Goal: Transaction & Acquisition: Purchase product/service

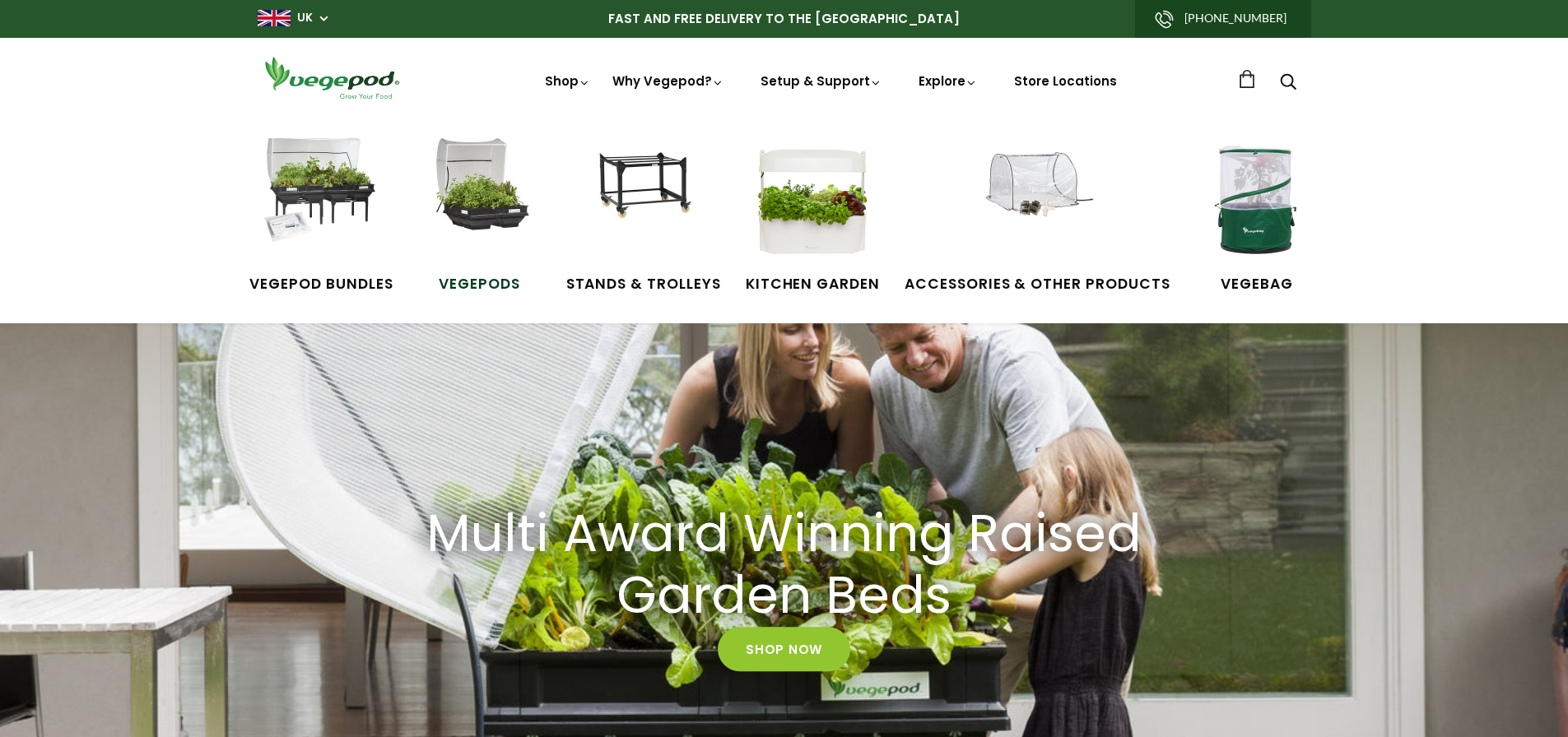
click at [456, 178] on img at bounding box center [480, 199] width 124 height 124
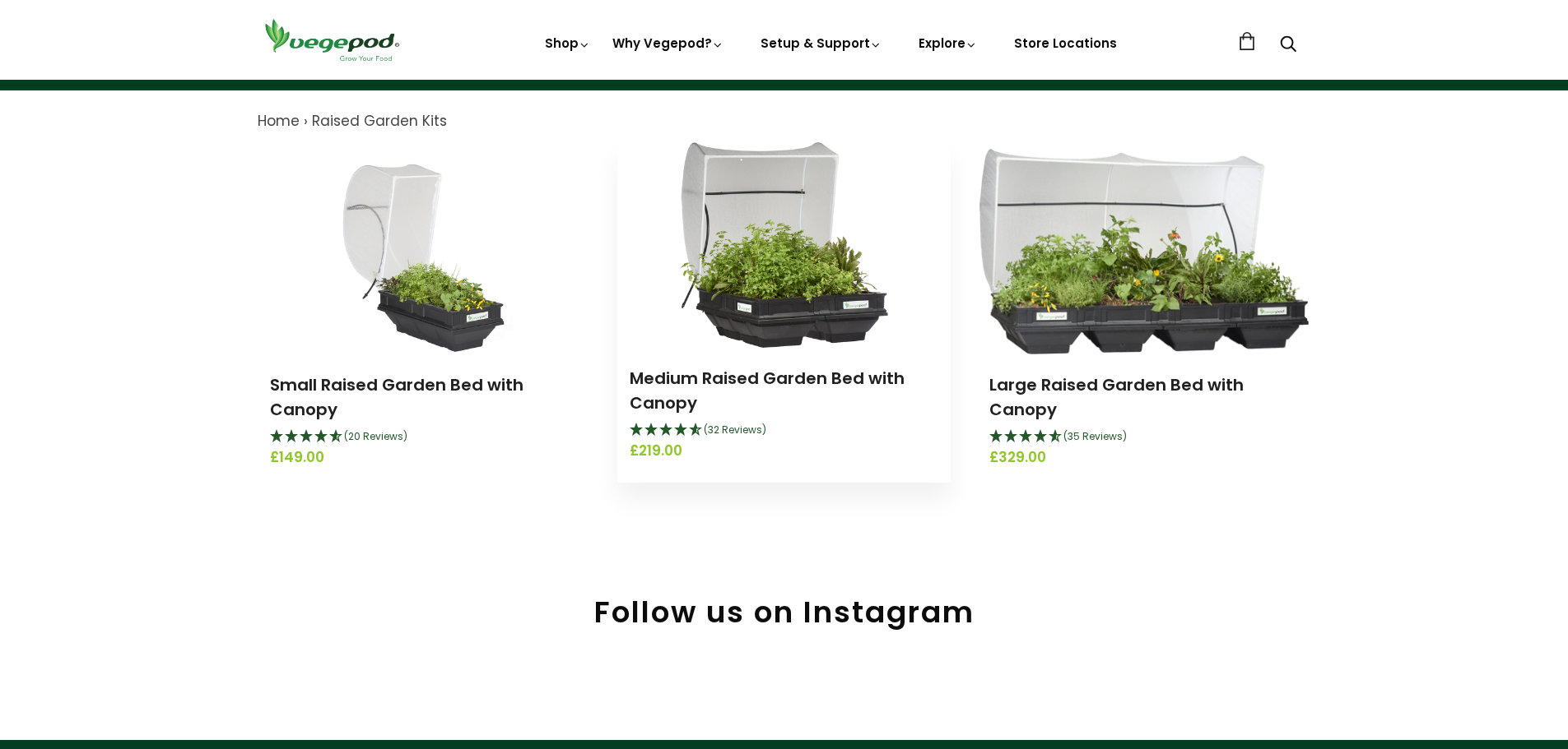
scroll to position [164, 0]
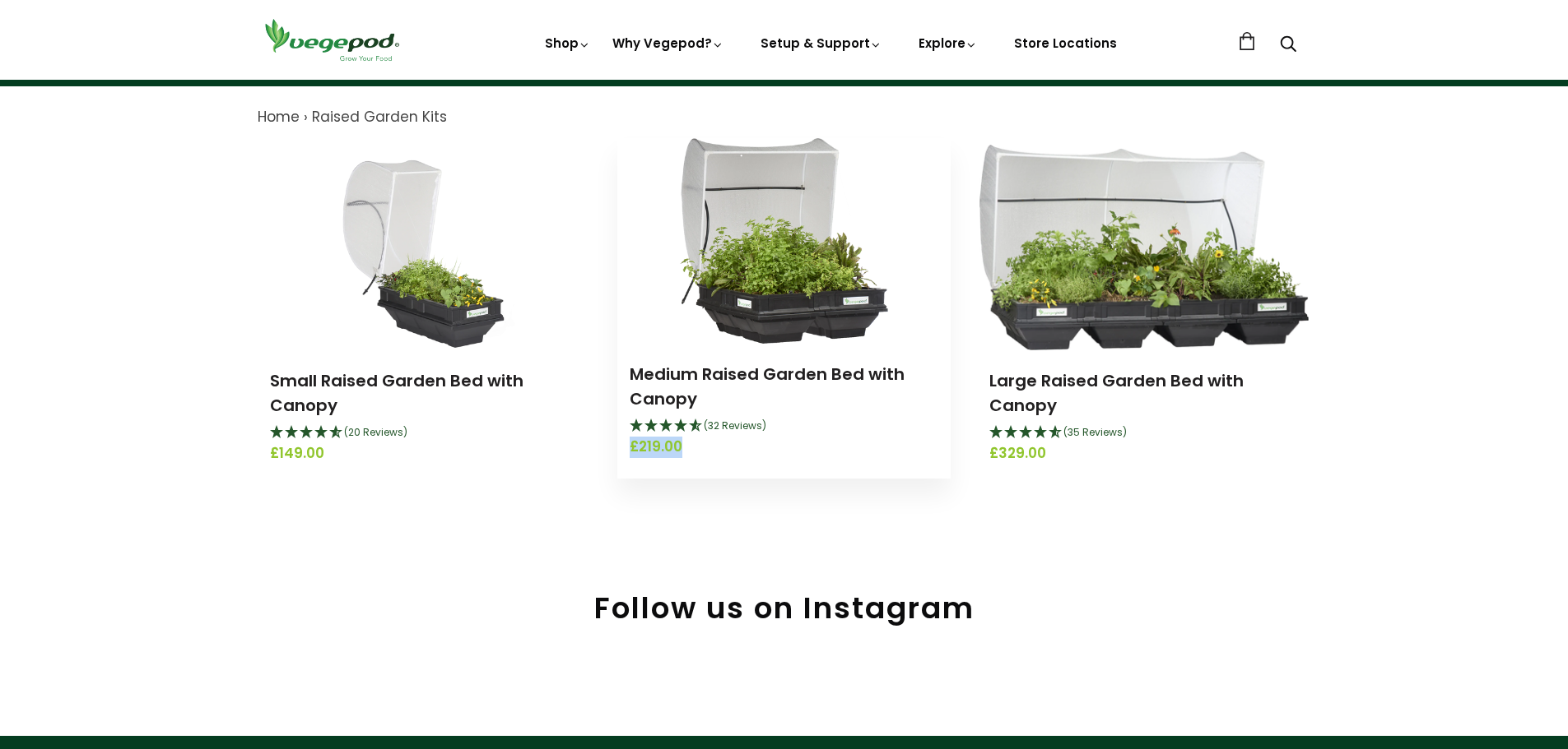
drag, startPoint x: 690, startPoint y: 450, endPoint x: 625, endPoint y: 456, distance: 65.3
click at [625, 456] on div "Medium Raised Garden Bed with Canopy (32 Reviews) £219.00" at bounding box center [784, 410] width 333 height 133
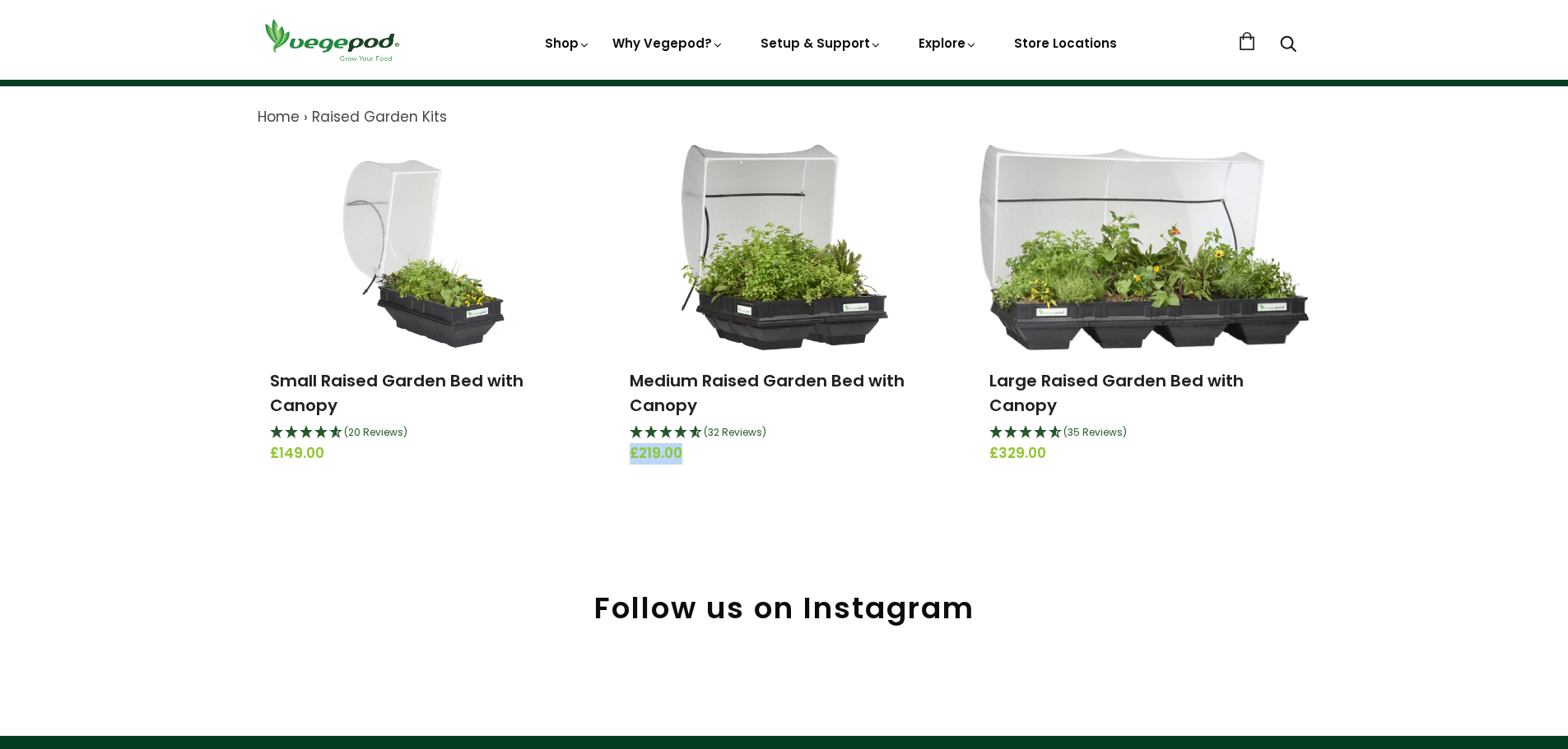
copy span "£219.00"
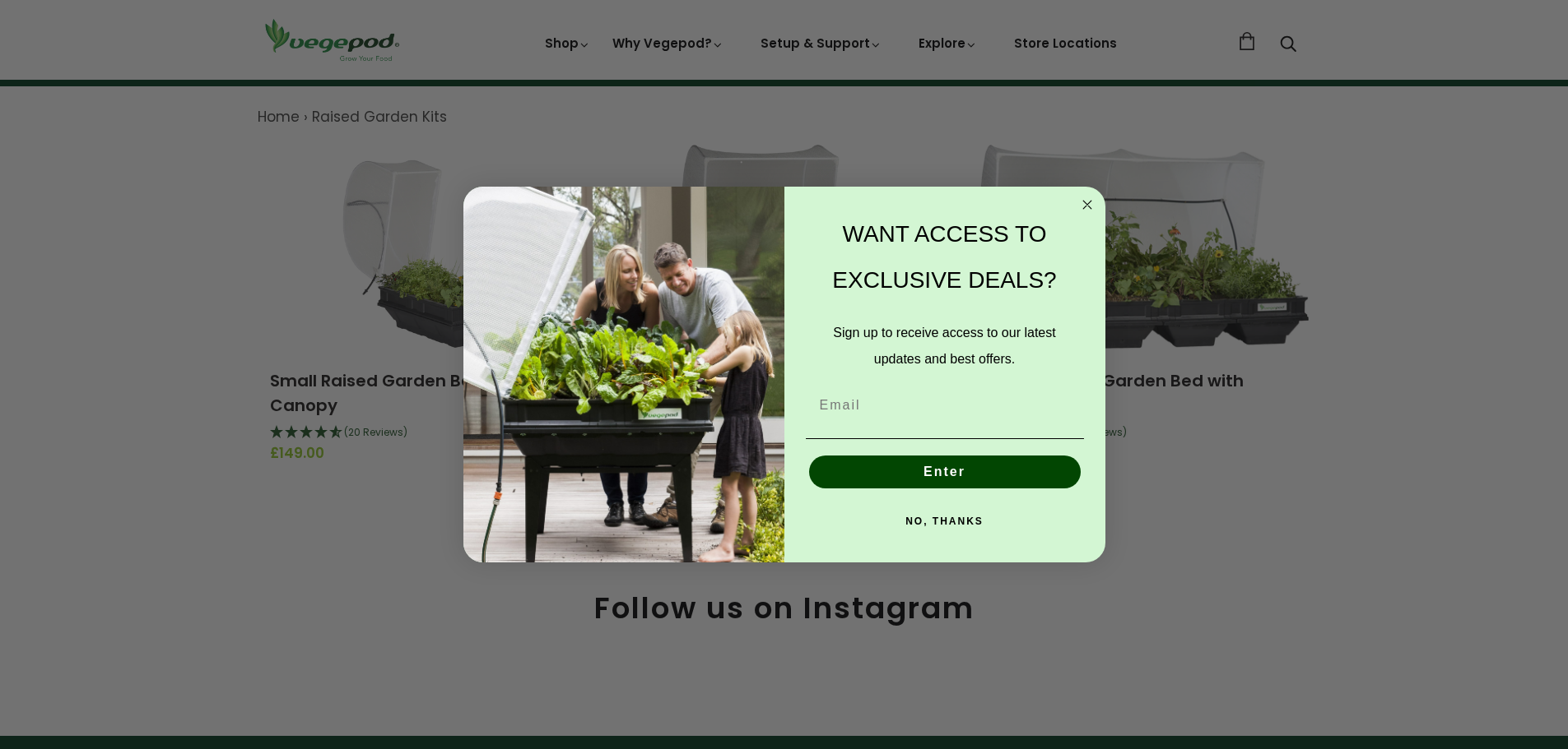
click at [1087, 207] on circle "Close dialog" at bounding box center [1087, 205] width 19 height 19
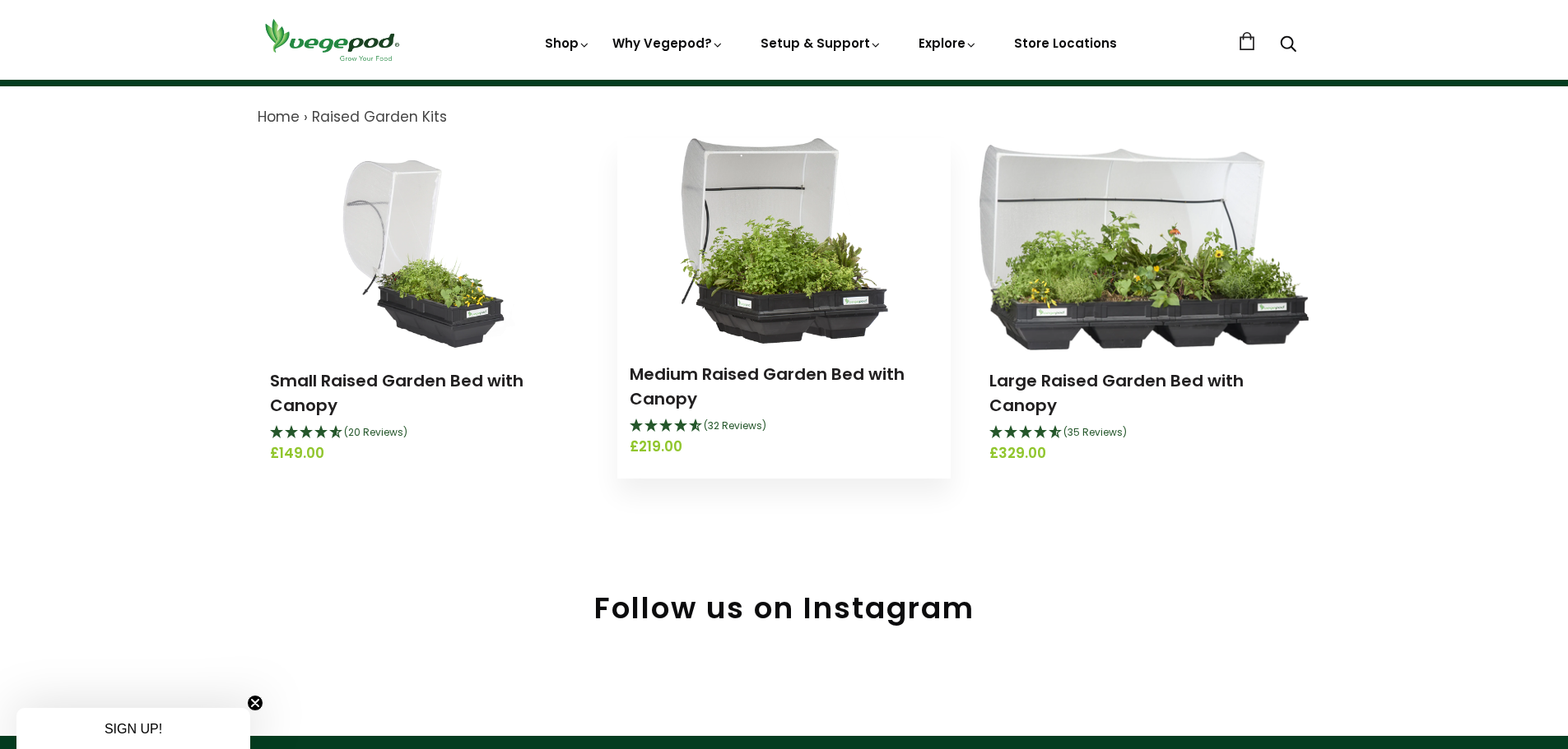
click at [805, 308] on img at bounding box center [784, 241] width 209 height 205
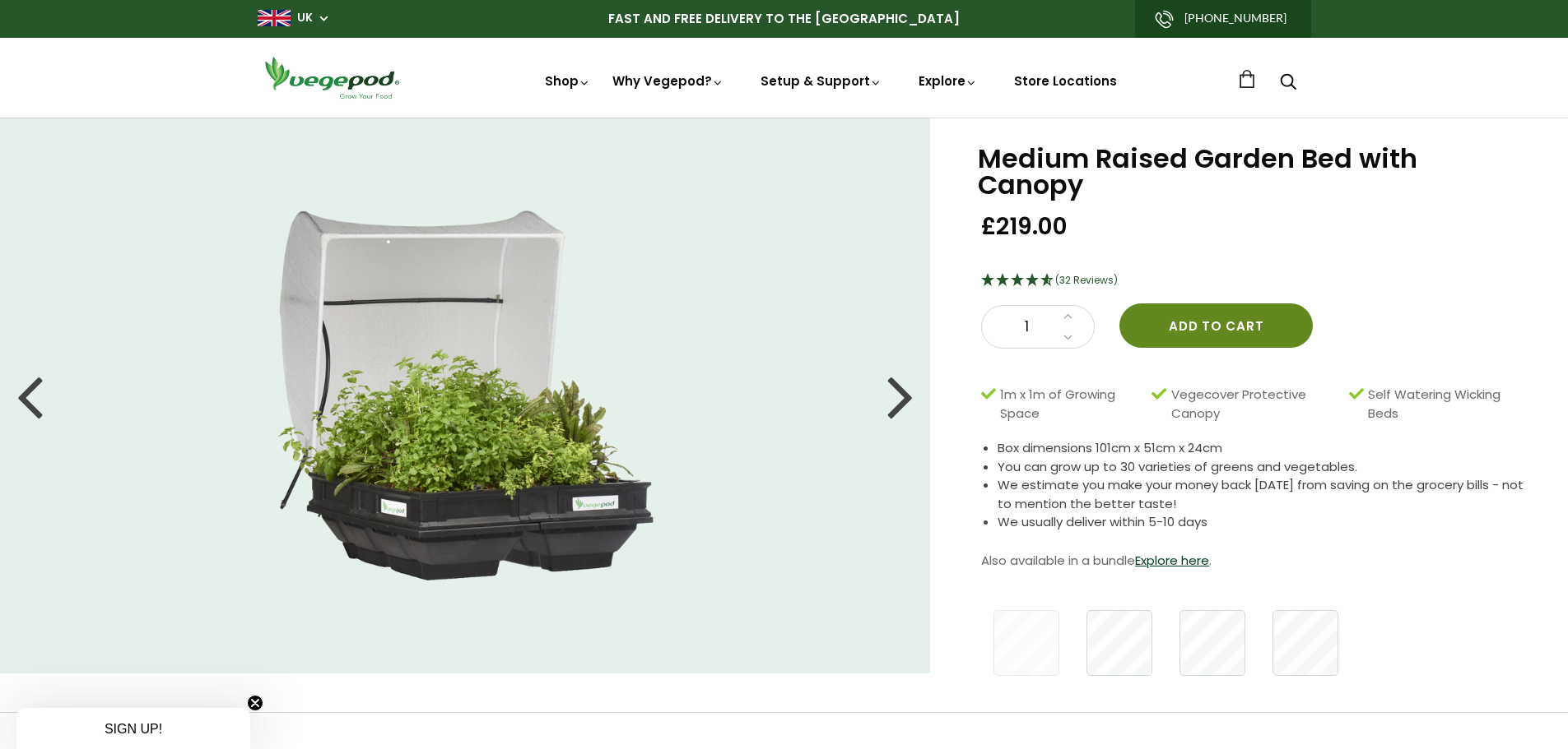
click at [1257, 304] on button "Add to cart" at bounding box center [1216, 326] width 193 height 45
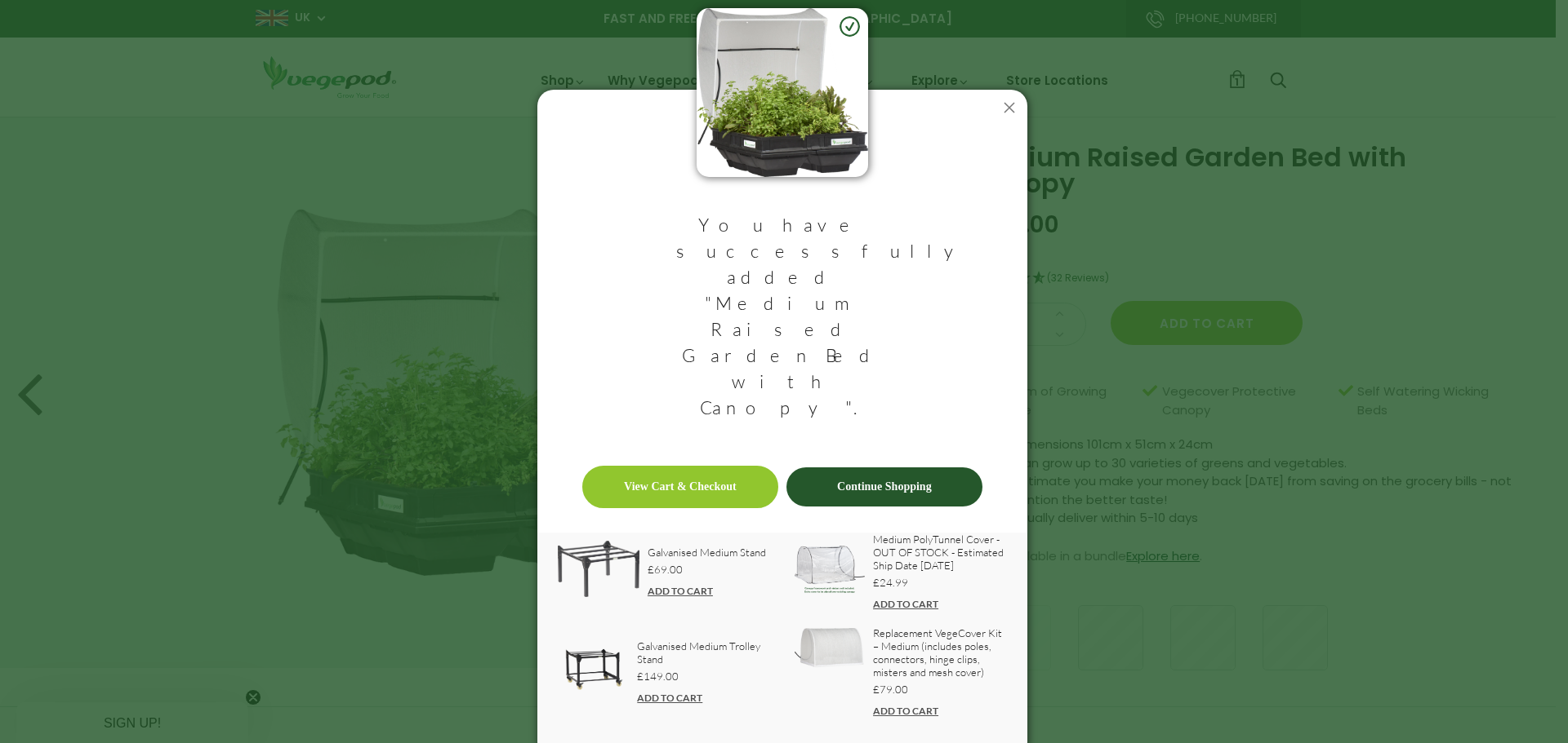
click at [694, 466] on link "View Cart & Checkout" at bounding box center [680, 487] width 196 height 43
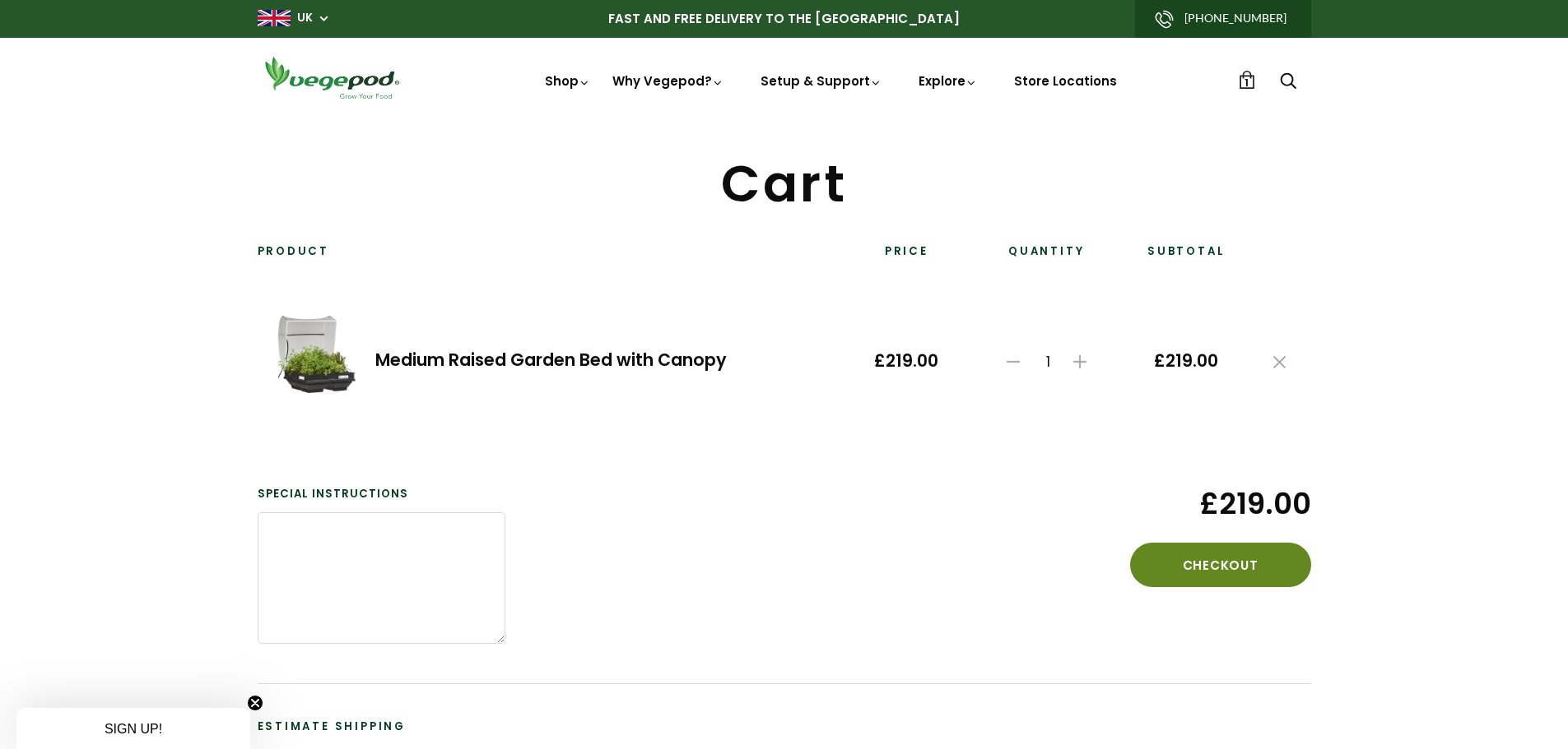
click at [1233, 565] on button "Checkout" at bounding box center [1220, 565] width 181 height 45
